Goal: Communication & Community: Ask a question

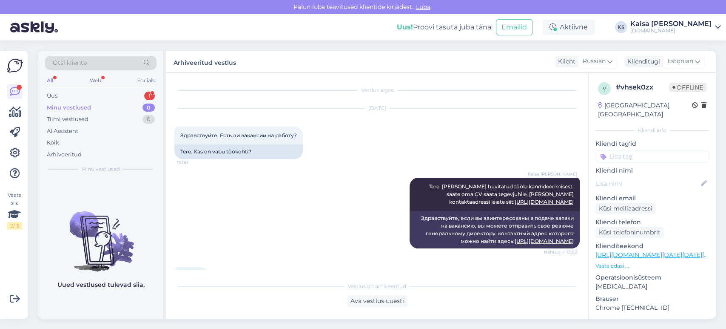
scroll to position [113, 0]
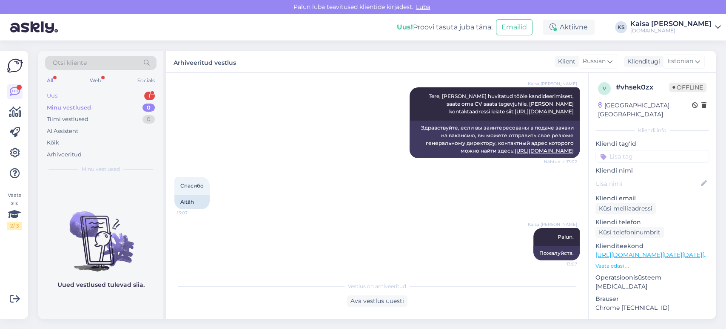
click at [126, 94] on div "Uus 1" at bounding box center [101, 96] width 112 height 12
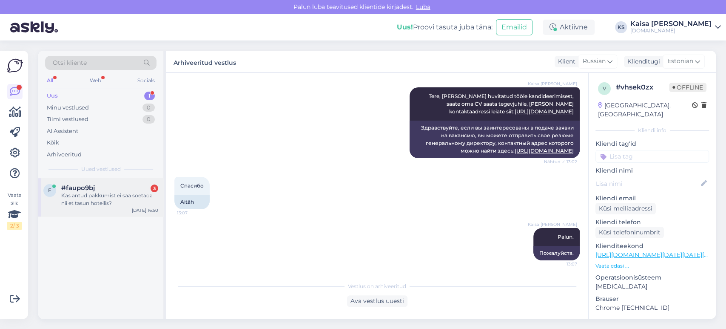
click at [98, 190] on div "#faupo9bj 3" at bounding box center [109, 188] width 97 height 8
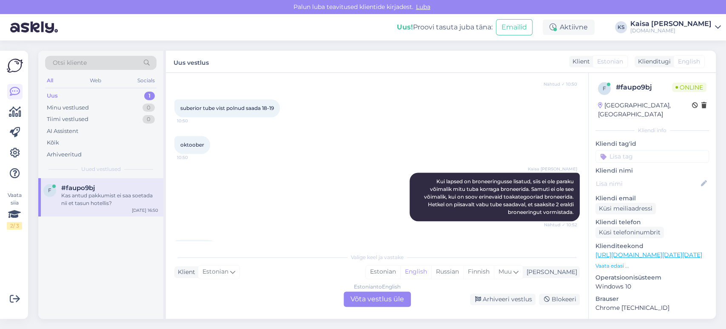
scroll to position [2780, 0]
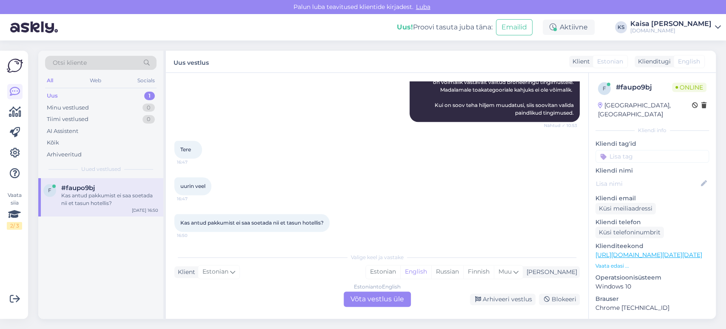
click at [624, 262] on p "Vaata edasi ..." at bounding box center [653, 266] width 114 height 8
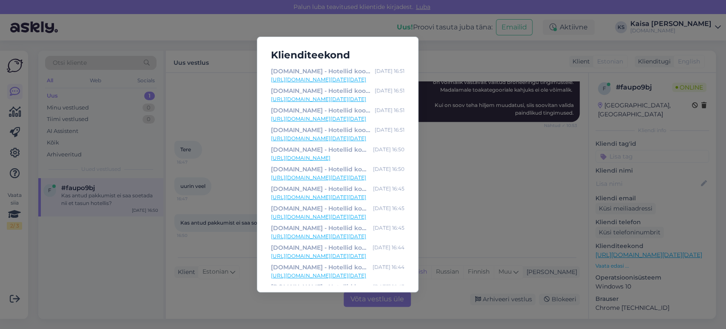
click at [350, 78] on link "[URL][DOMAIN_NAME][DATE][DATE]" at bounding box center [338, 80] width 134 height 8
drag, startPoint x: 460, startPoint y: 206, endPoint x: 445, endPoint y: 223, distance: 23.5
click at [460, 205] on div "Klienditeekond [DOMAIN_NAME] - Hotellid koos võluvate lisavõimalustega [DATE] 1…" at bounding box center [363, 164] width 726 height 329
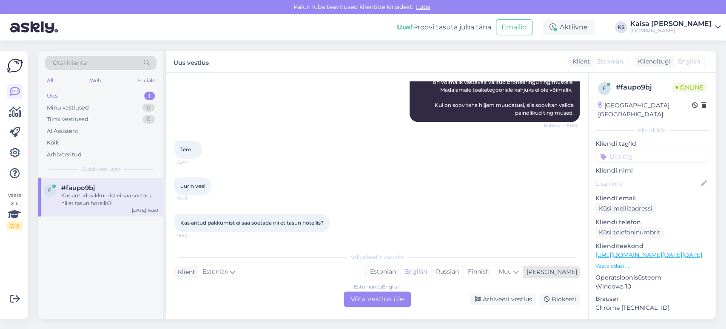
click at [400, 269] on div "Estonian" at bounding box center [383, 271] width 34 height 13
click at [394, 301] on div "Estonian to Estonian Võta vestlus üle" at bounding box center [377, 298] width 67 height 15
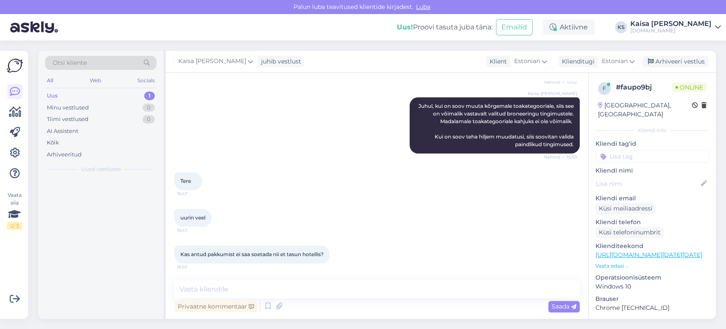
scroll to position [2748, 0]
click at [394, 290] on textarea at bounding box center [377, 289] width 406 height 18
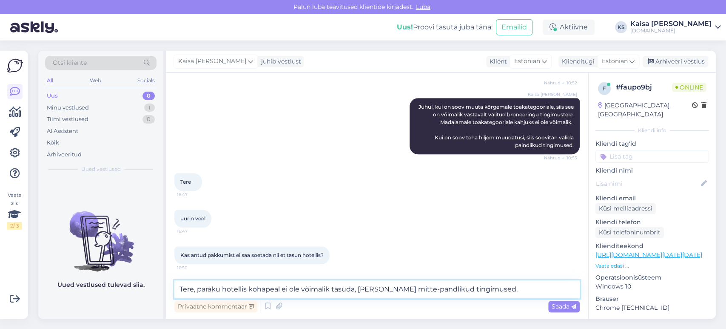
click at [419, 289] on textarea "Tere, paraku hotellis kohapeal ei ole võimalik tasuda, [PERSON_NAME] mitte-pand…" at bounding box center [377, 289] width 406 height 18
click at [497, 290] on textarea "Tere, paraku hotellis kohapeal ei ole võimalik tasuda, [PERSON_NAME] mitte-pain…" at bounding box center [377, 289] width 406 height 18
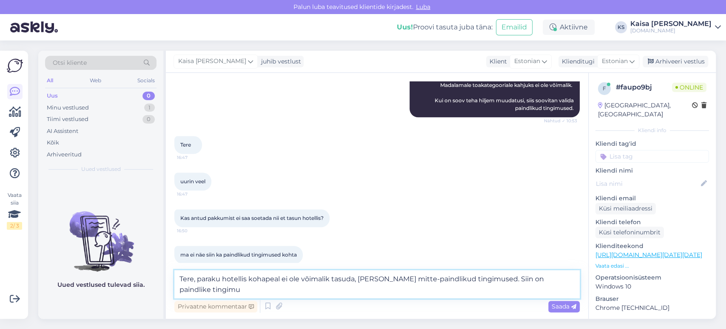
scroll to position [2794, 0]
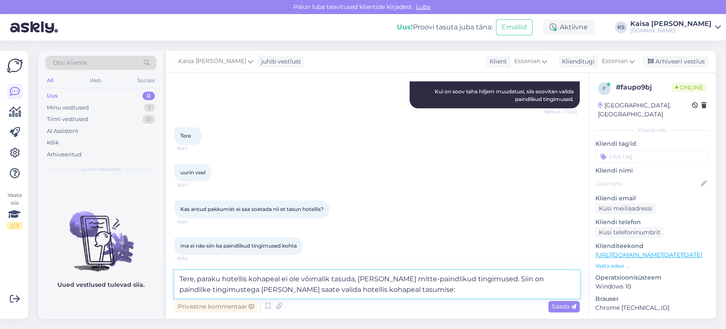
paste textarea "[URL][DOMAIN_NAME][DATE][DATE]"
type textarea "Tere, paraku hotellis kohapeal ei ole võimalik tasuda, [PERSON_NAME] mitte-pain…"
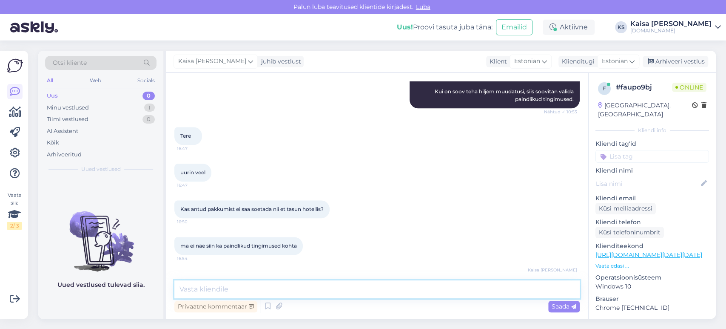
scroll to position [0, 0]
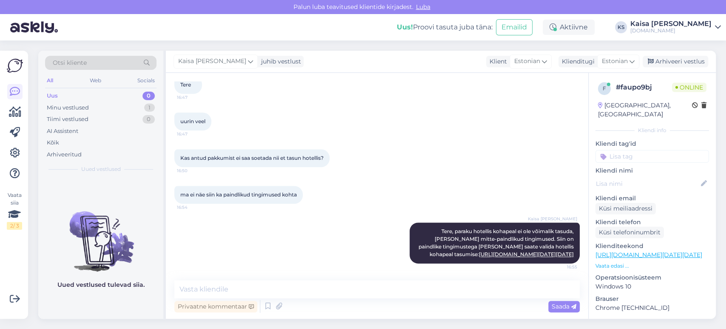
click at [363, 213] on div "Kaisa [PERSON_NAME] Tere, paraku hotellis kohapeal ei ole võimalik tasuda, [PER…" at bounding box center [377, 243] width 406 height 60
click at [361, 176] on div "ma ei näe siin ka paindlikud tingimused kohta 16:54" at bounding box center [377, 194] width 406 height 37
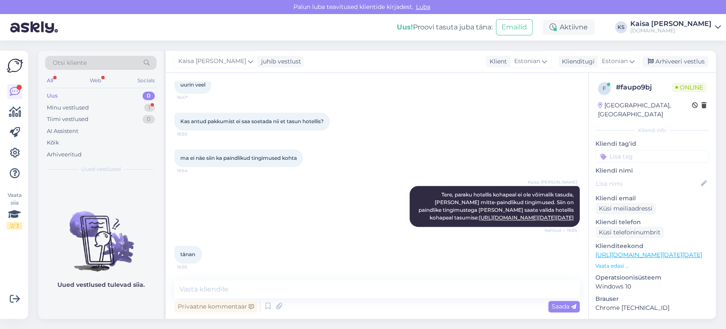
scroll to position [2957, 0]
click at [377, 289] on textarea at bounding box center [377, 289] width 406 height 18
type textarea "Palun."
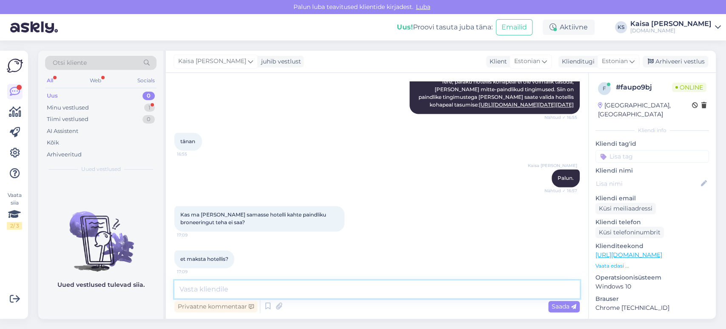
scroll to position [3119, 0]
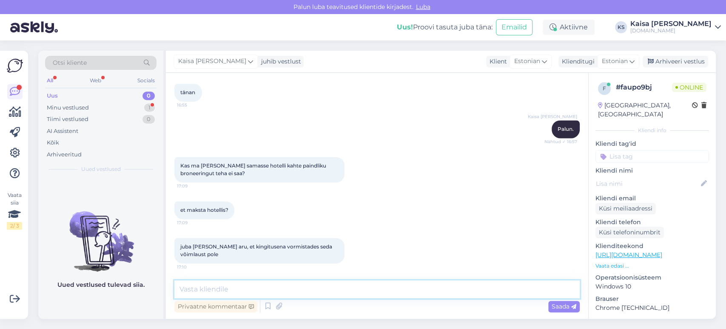
click at [326, 288] on textarea at bounding box center [377, 289] width 406 height 18
click at [138, 112] on div "Minu vestlused 1" at bounding box center [101, 108] width 112 height 12
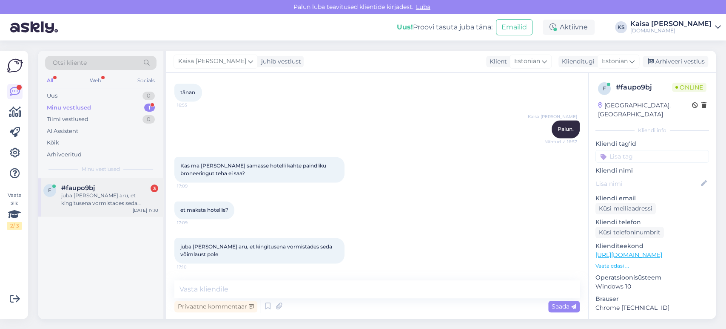
click at [112, 207] on div "f #faupo9bj 3 juba [PERSON_NAME] aru, et kingitusena vormistades seda võimlaust…" at bounding box center [100, 197] width 125 height 38
click at [380, 220] on div "et maksta hotellis? 17:09" at bounding box center [377, 210] width 406 height 37
click at [340, 291] on textarea at bounding box center [377, 289] width 406 height 18
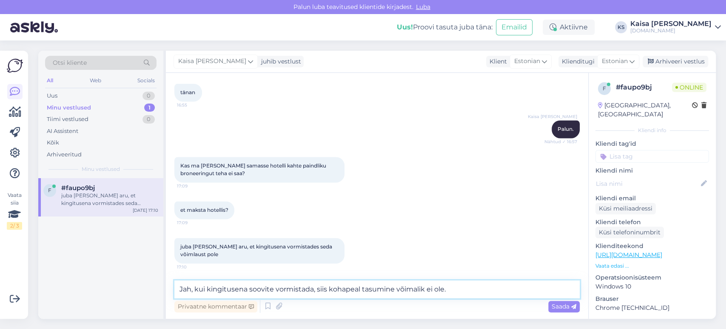
type textarea "Jah, kui kingitusena soovite vormistada, siis kohapeal tasumine võimalik ei ole."
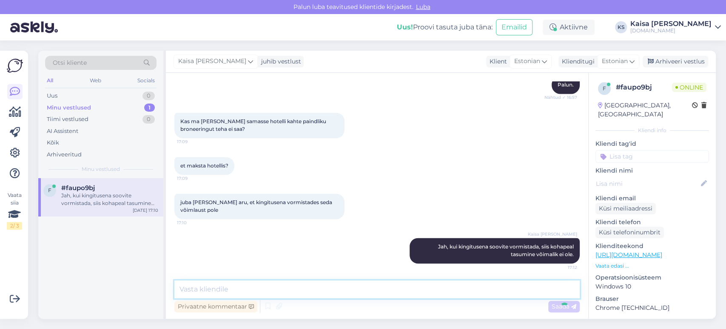
scroll to position [3163, 0]
click at [388, 154] on div "et maksta hotellis? 17:09" at bounding box center [377, 165] width 406 height 37
